Goal: Navigation & Orientation: Find specific page/section

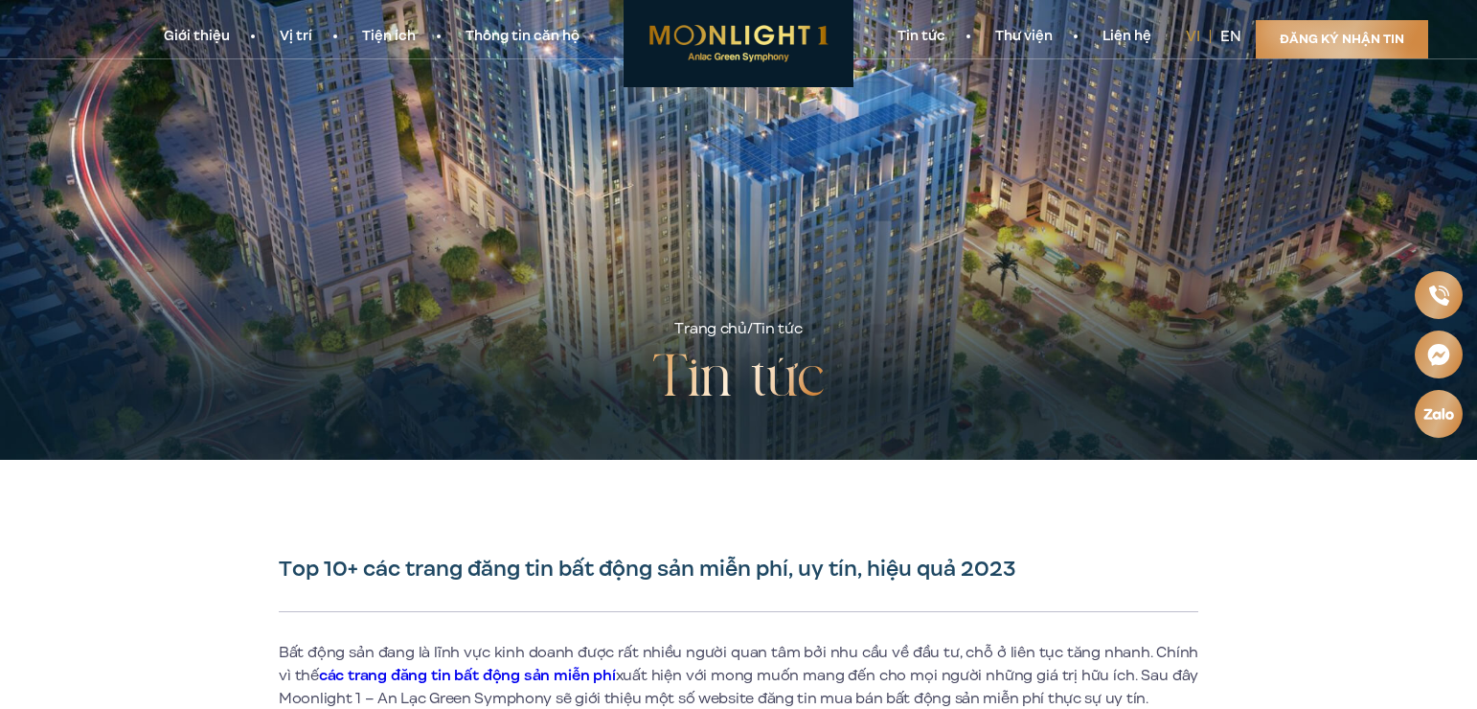
click at [201, 34] on link "Giới thiệu" at bounding box center [197, 37] width 116 height 20
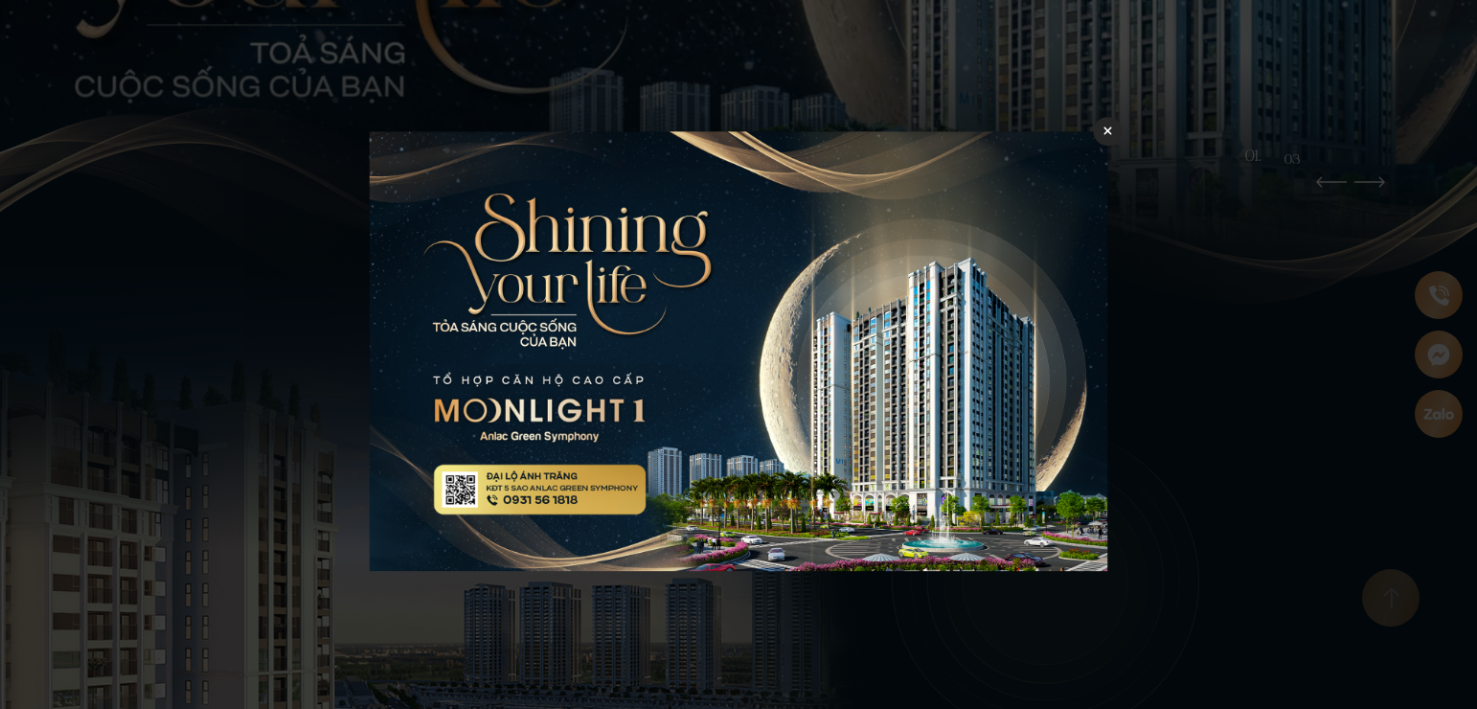
scroll to position [738, 0]
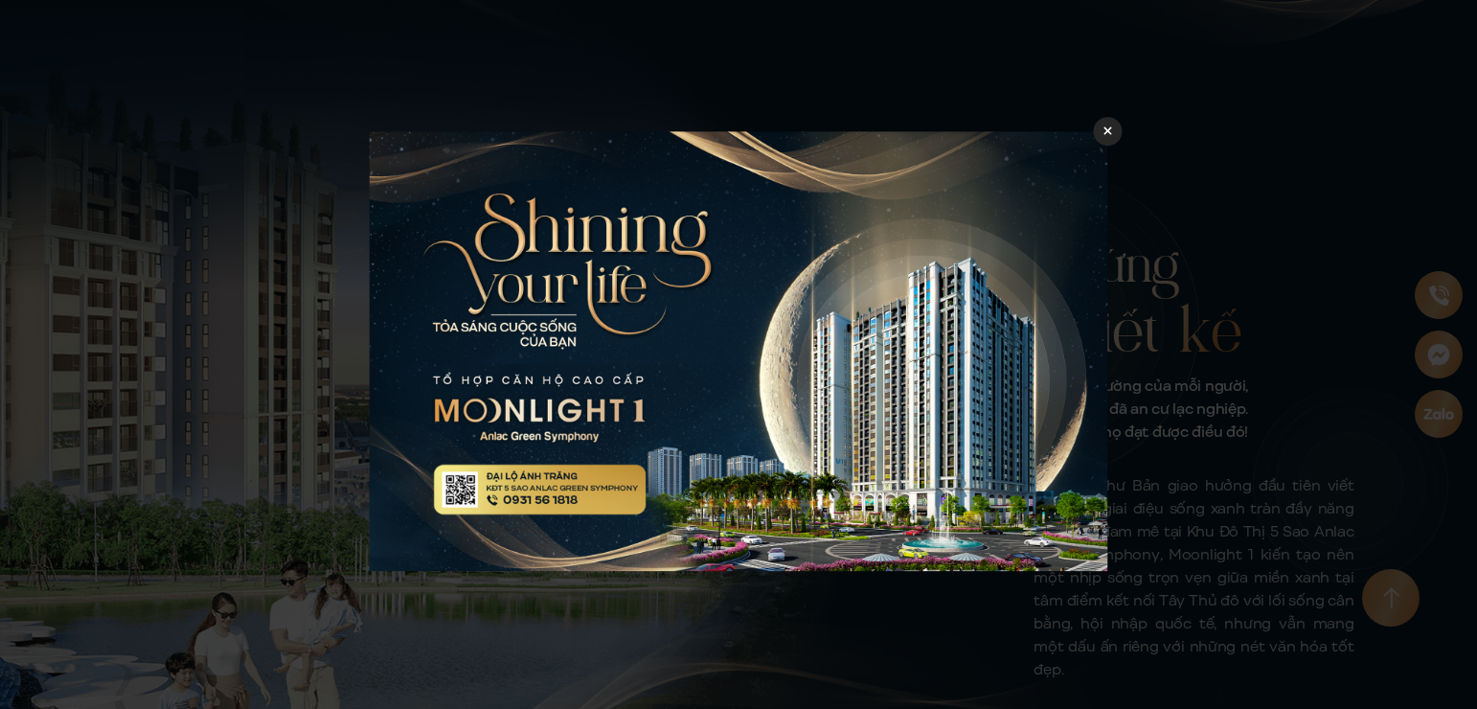
click at [1107, 130] on icon at bounding box center [1107, 131] width 9 height 13
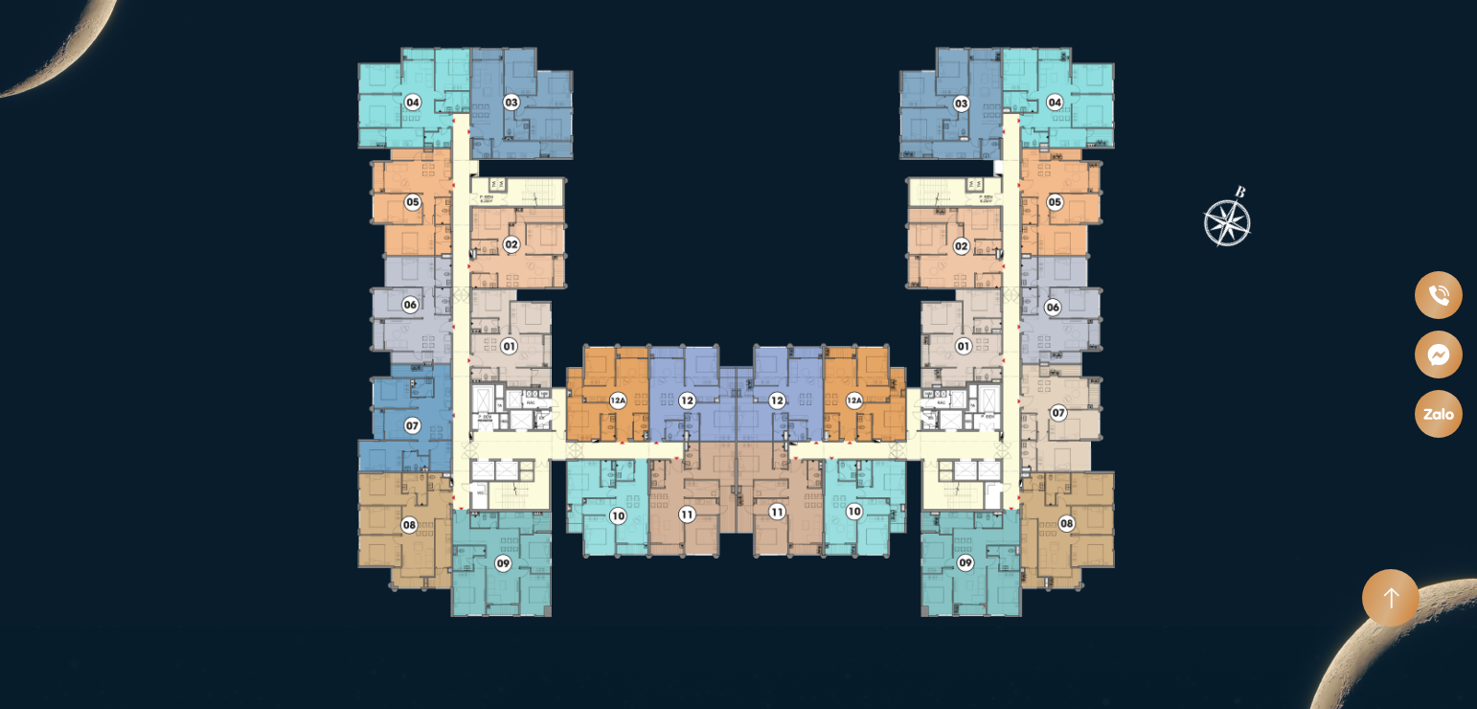
scroll to position [3612, 0]
